Goal: Task Accomplishment & Management: Manage account settings

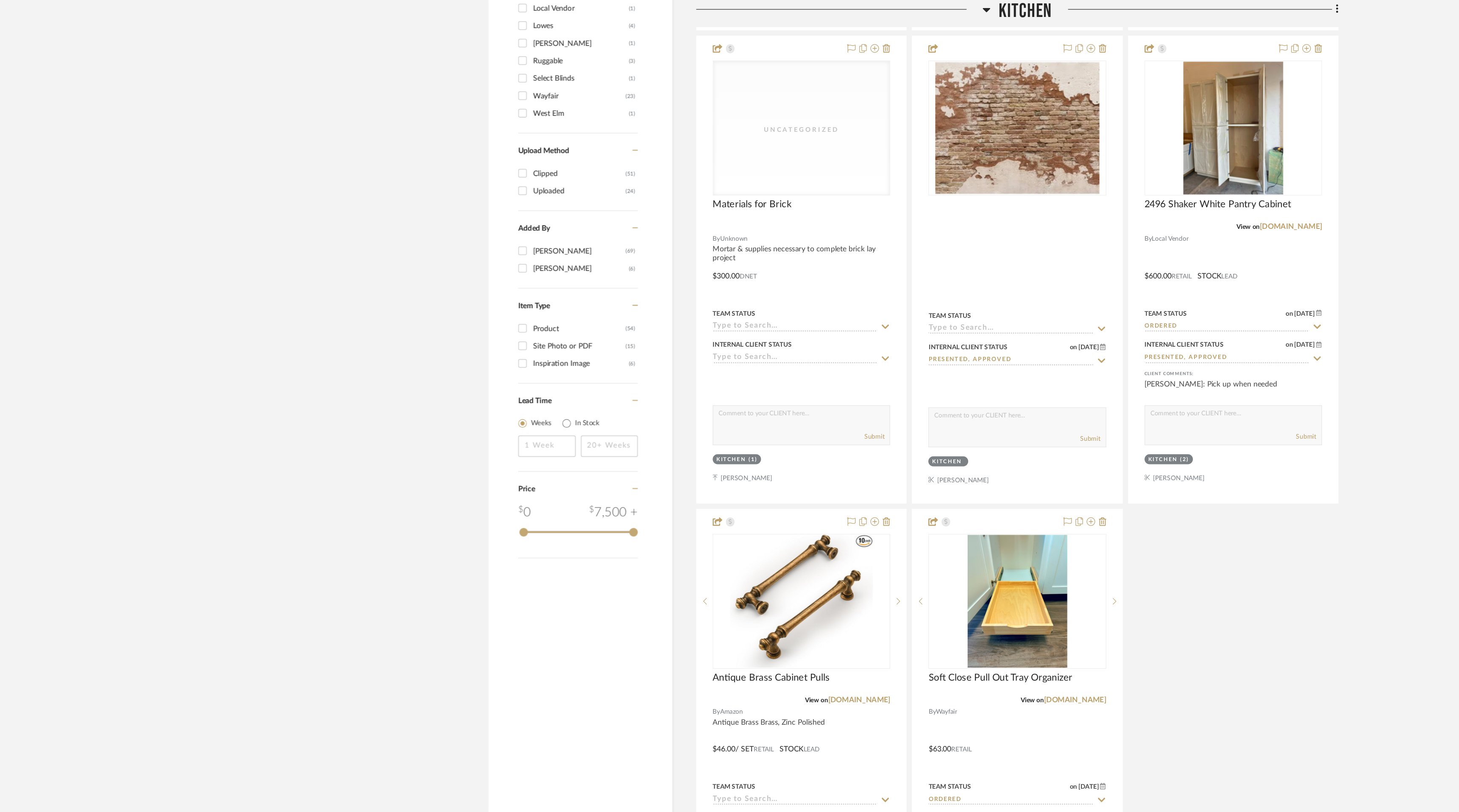
scroll to position [1007, 0]
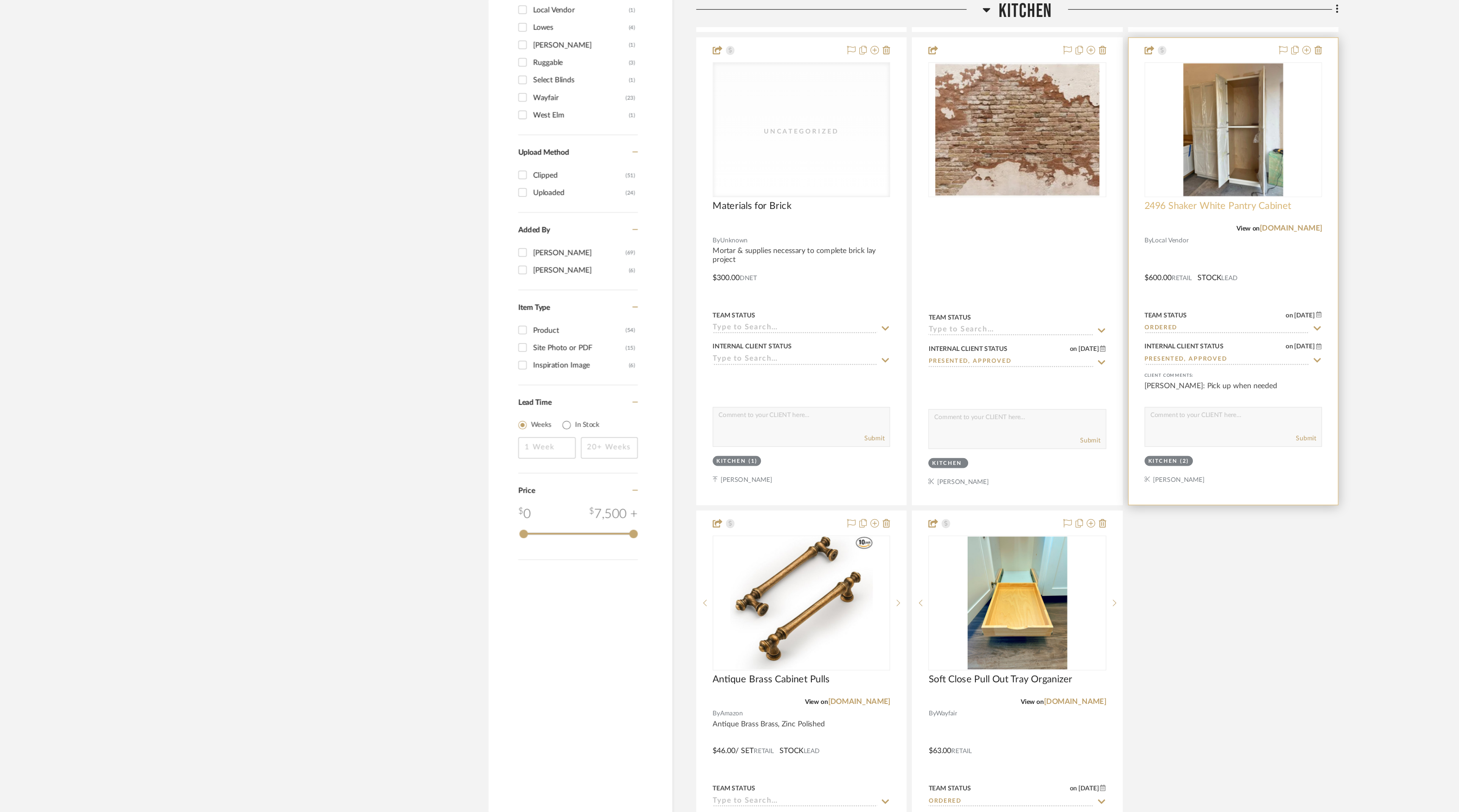
click at [975, 166] on span "2496 Shaker White Pantry Cabinet" at bounding box center [973, 165] width 117 height 10
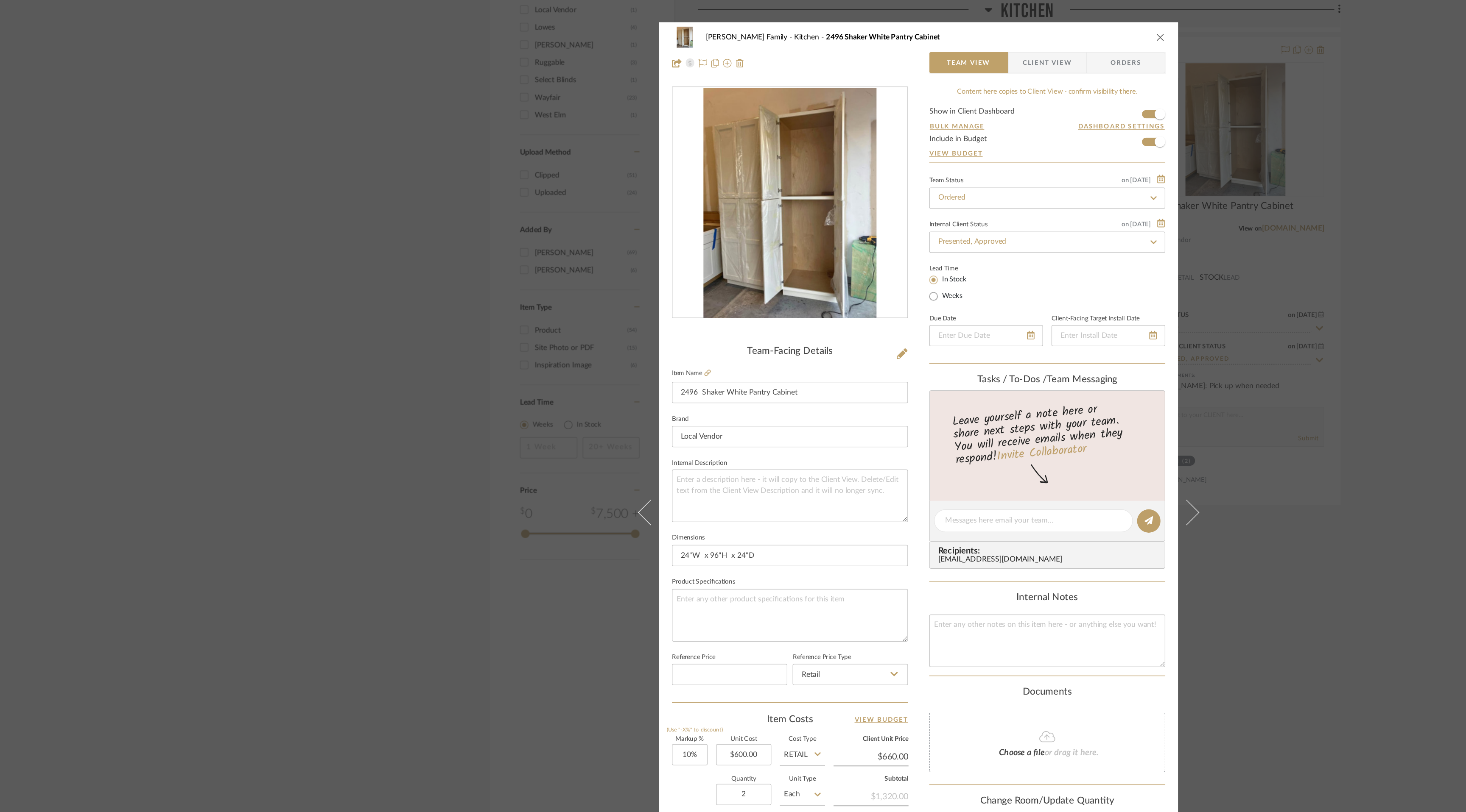
click at [924, 29] on icon "close" at bounding box center [925, 29] width 7 height 7
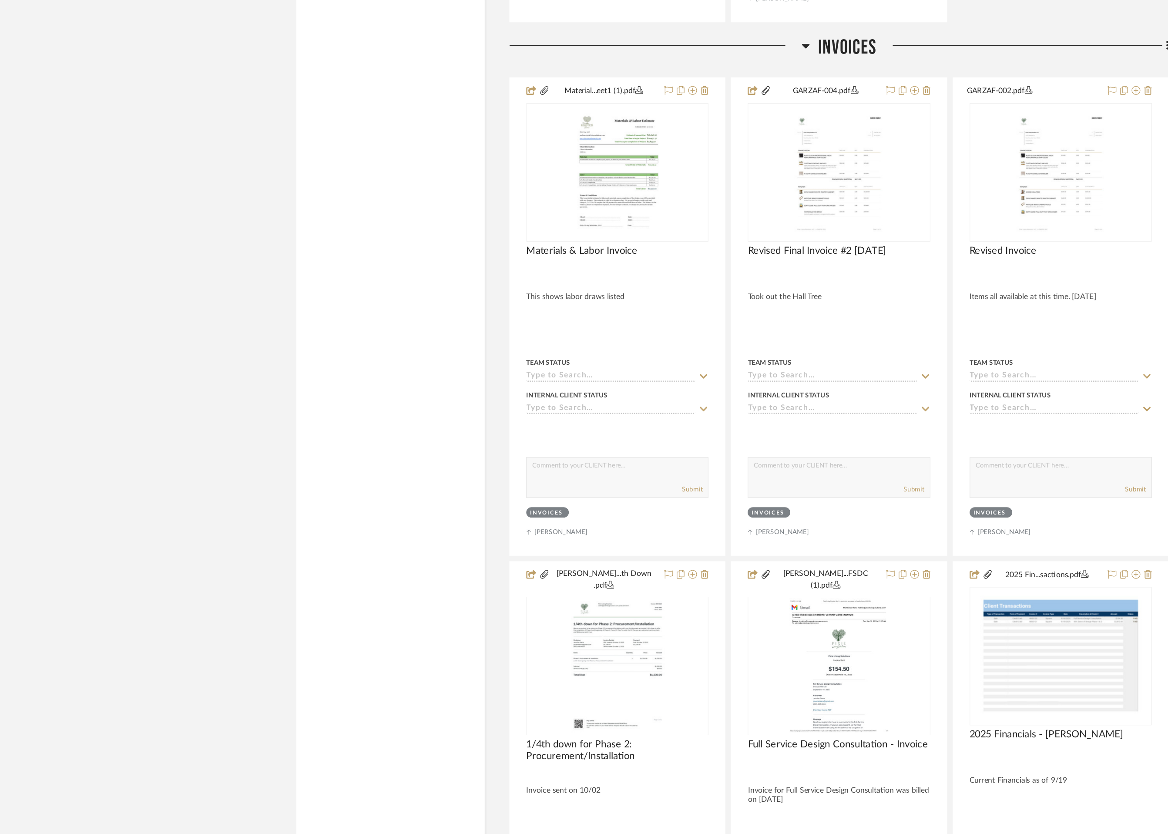
scroll to position [5923, 0]
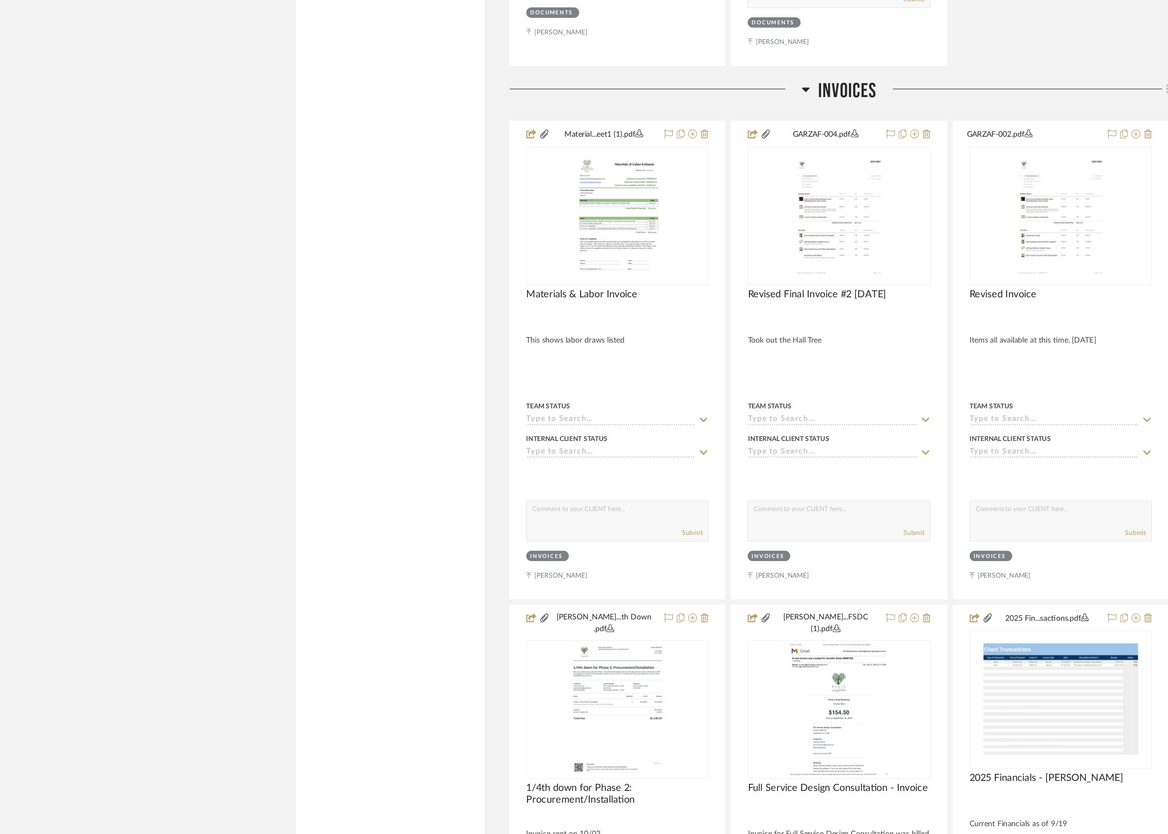
click at [931, 146] on icon at bounding box center [932, 151] width 3 height 10
click at [903, 253] on button "Add Room Below" at bounding box center [892, 248] width 82 height 22
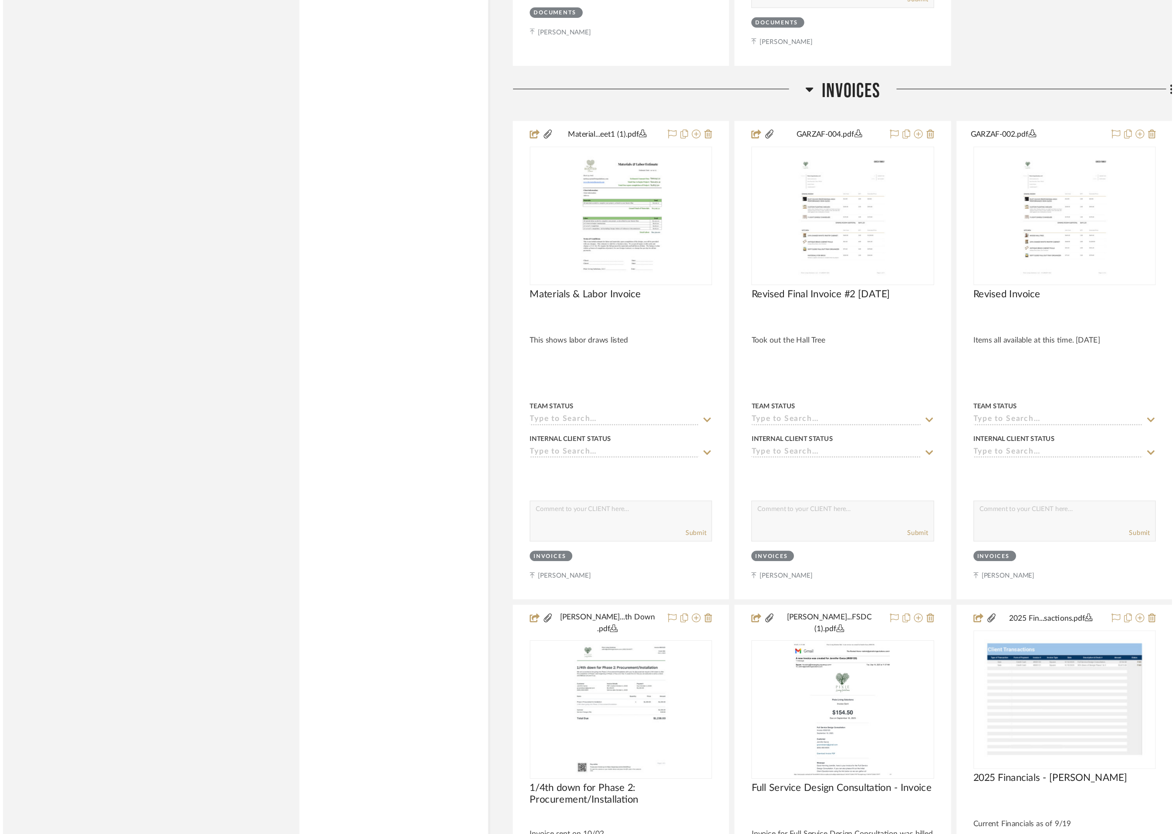
scroll to position [0, 0]
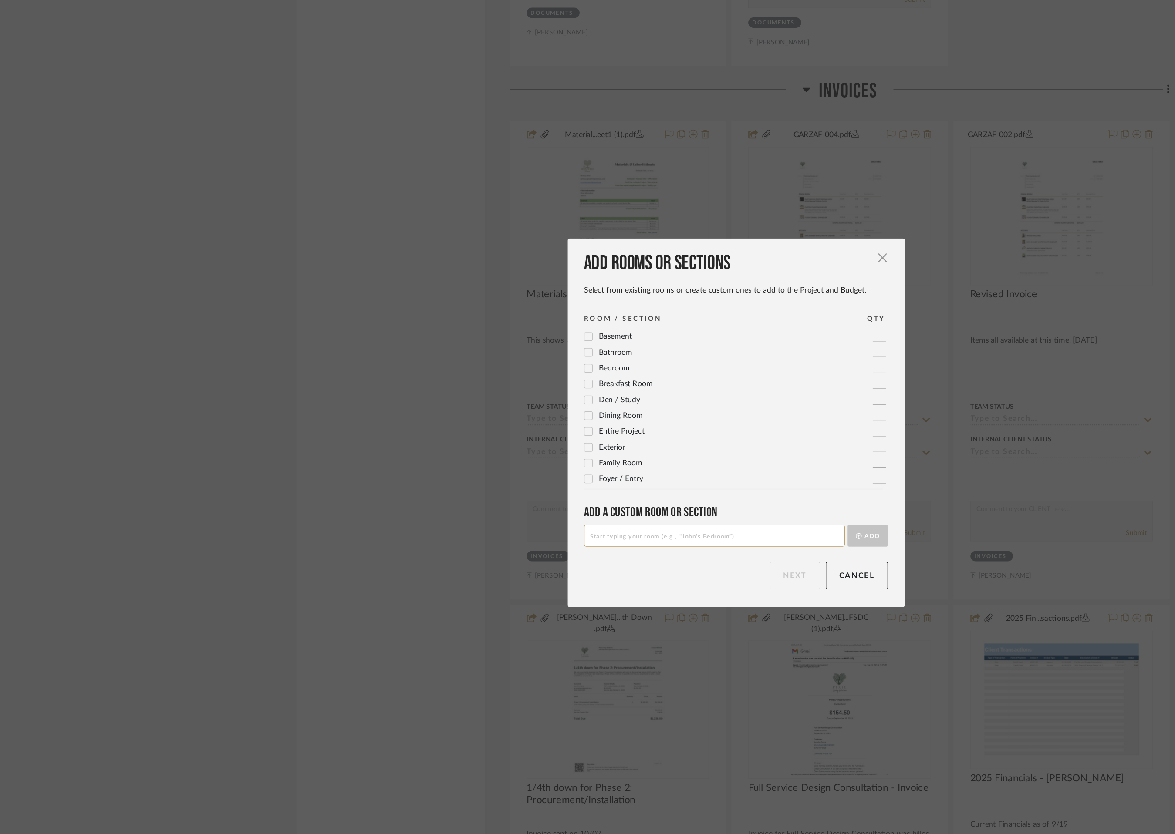
click at [495, 512] on input at bounding box center [570, 506] width 208 height 17
type input "Additional Change Orders"
click at [694, 510] on button "Add" at bounding box center [692, 506] width 32 height 17
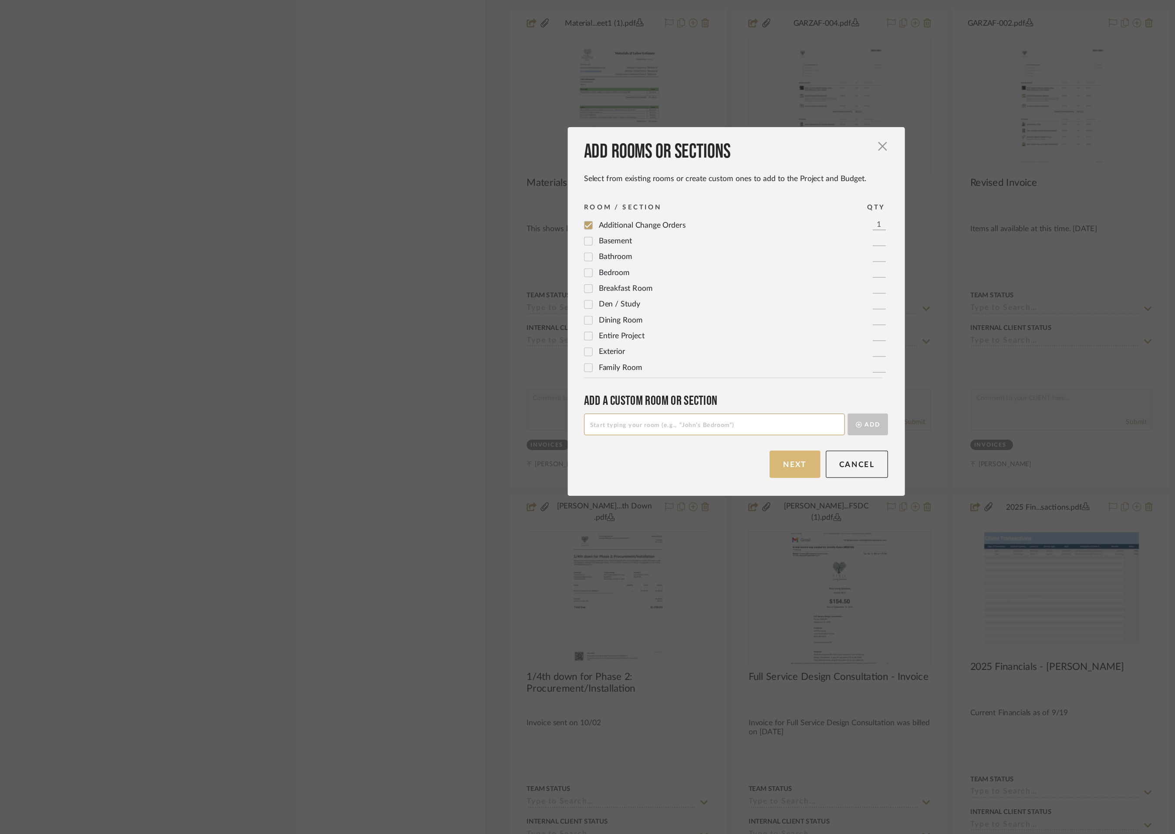
click at [631, 539] on button "Next" at bounding box center [634, 539] width 40 height 22
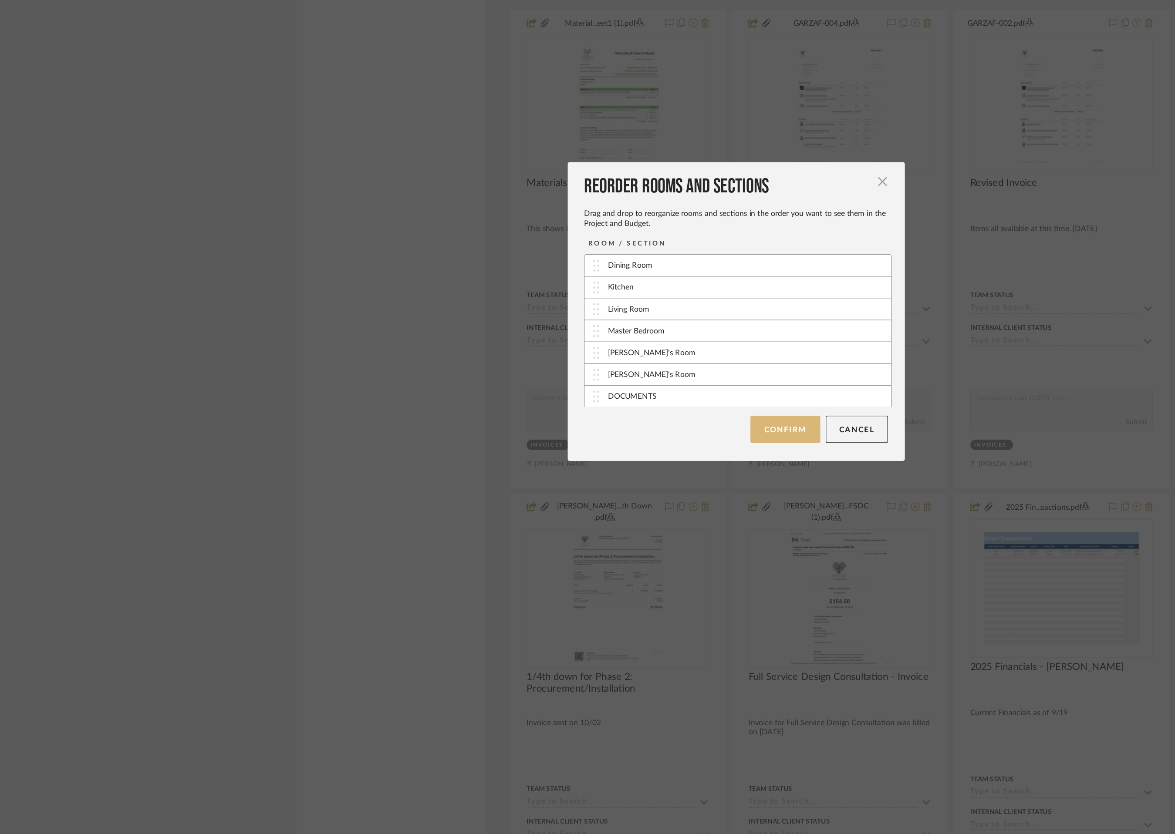
click at [628, 516] on button "Confirm" at bounding box center [626, 511] width 55 height 22
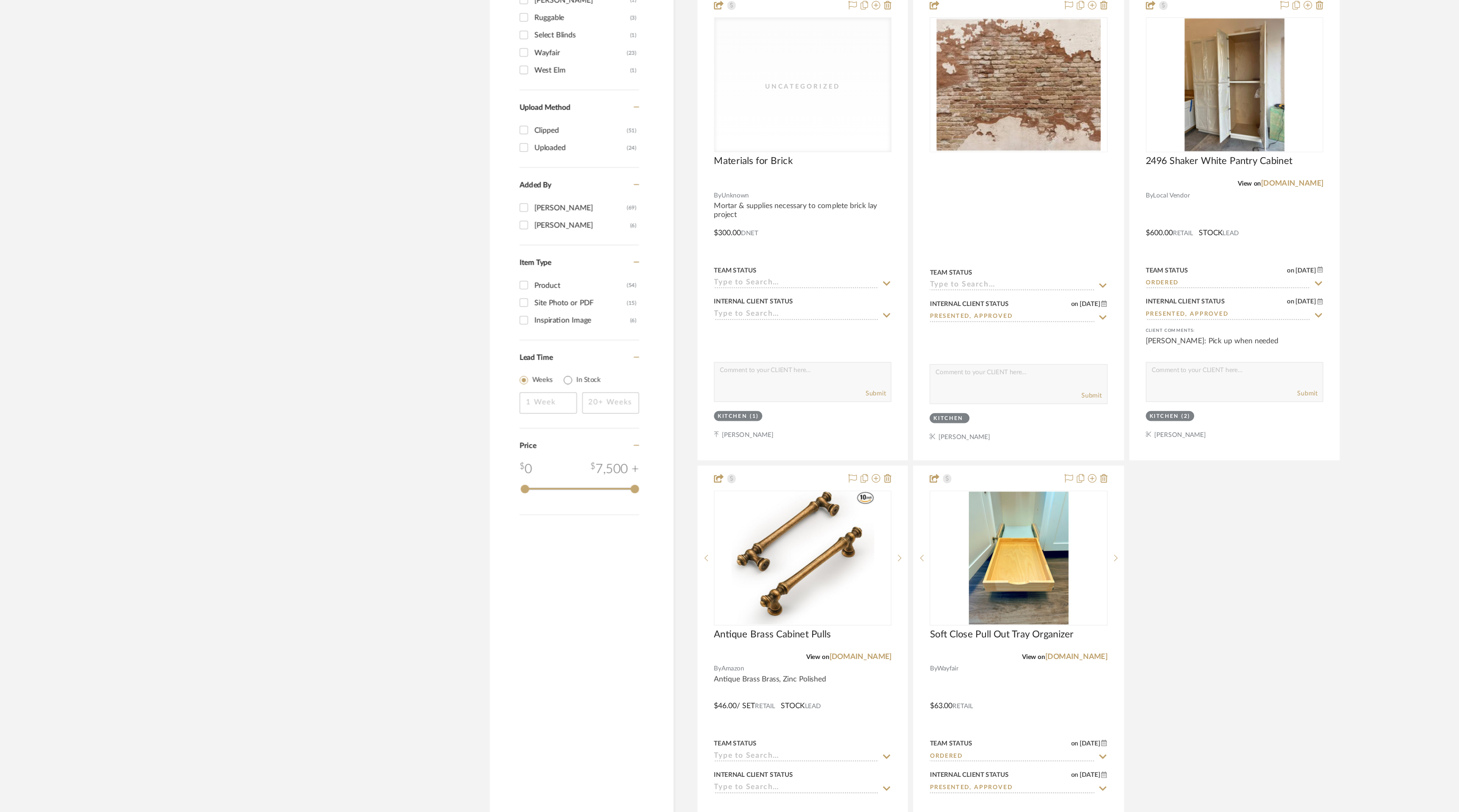
scroll to position [892, 0]
